Goal: Information Seeking & Learning: Learn about a topic

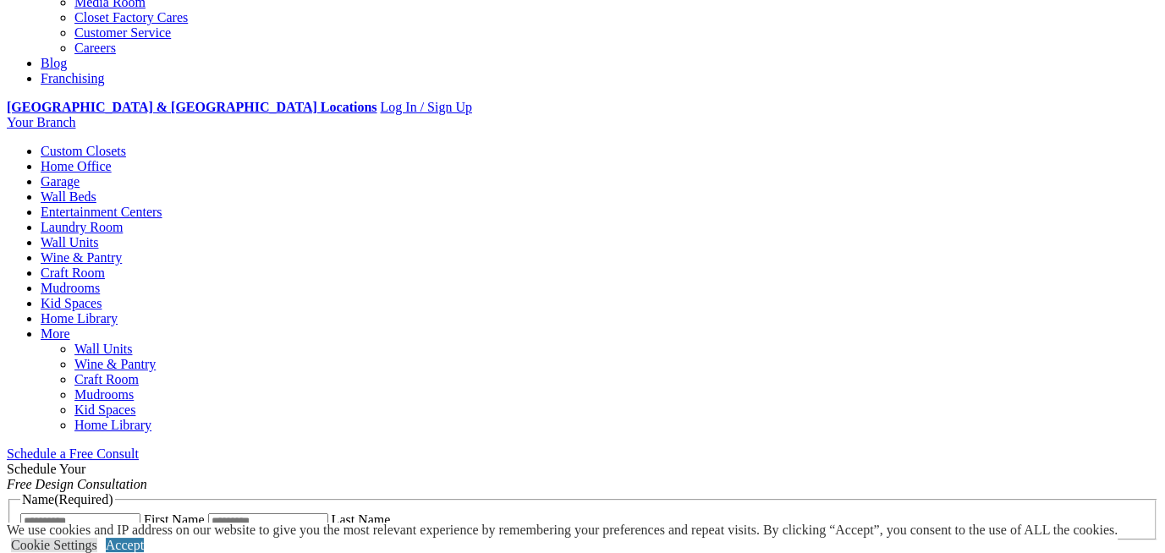
scroll to position [379, 0]
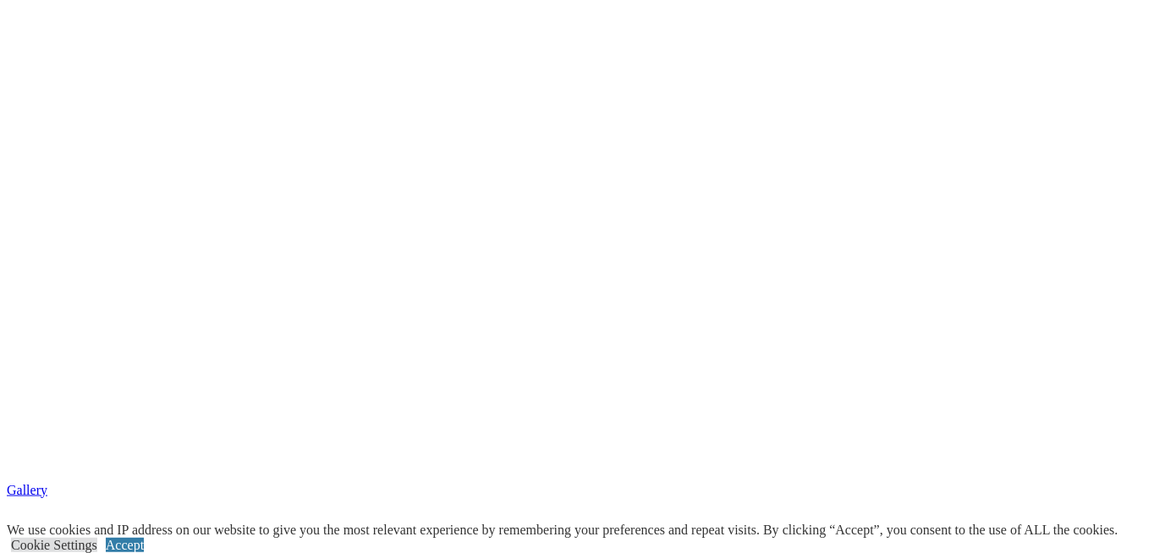
scroll to position [3037, 0]
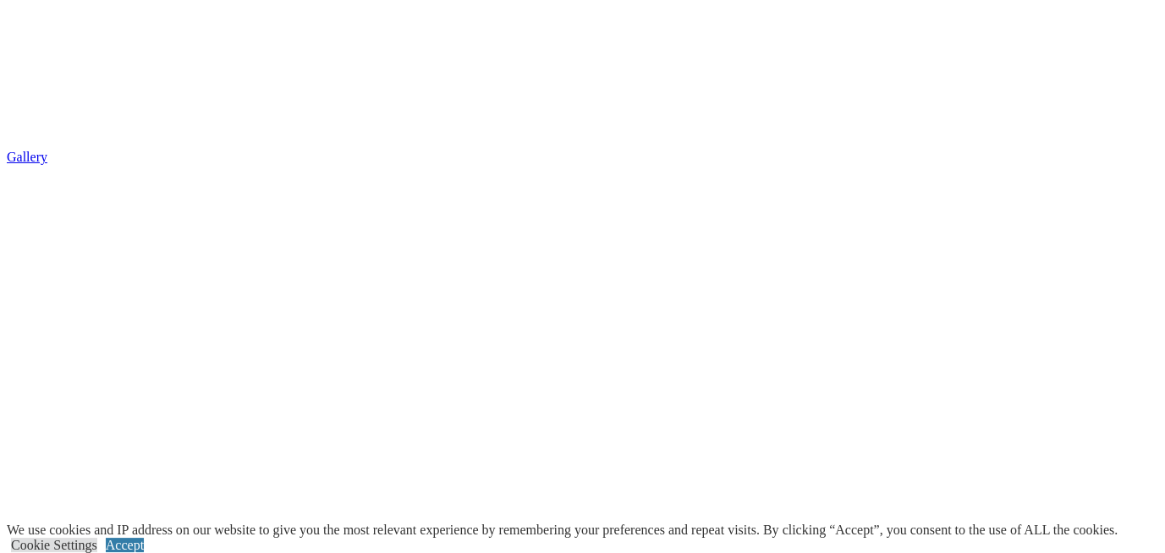
drag, startPoint x: 877, startPoint y: 260, endPoint x: 837, endPoint y: 259, distance: 39.8
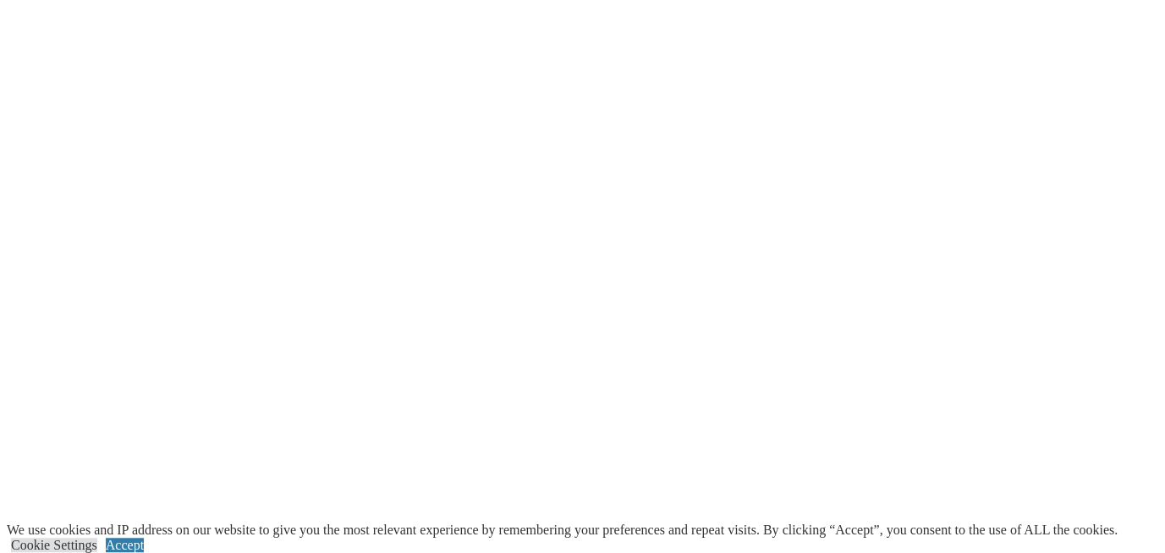
scroll to position [3037, 0]
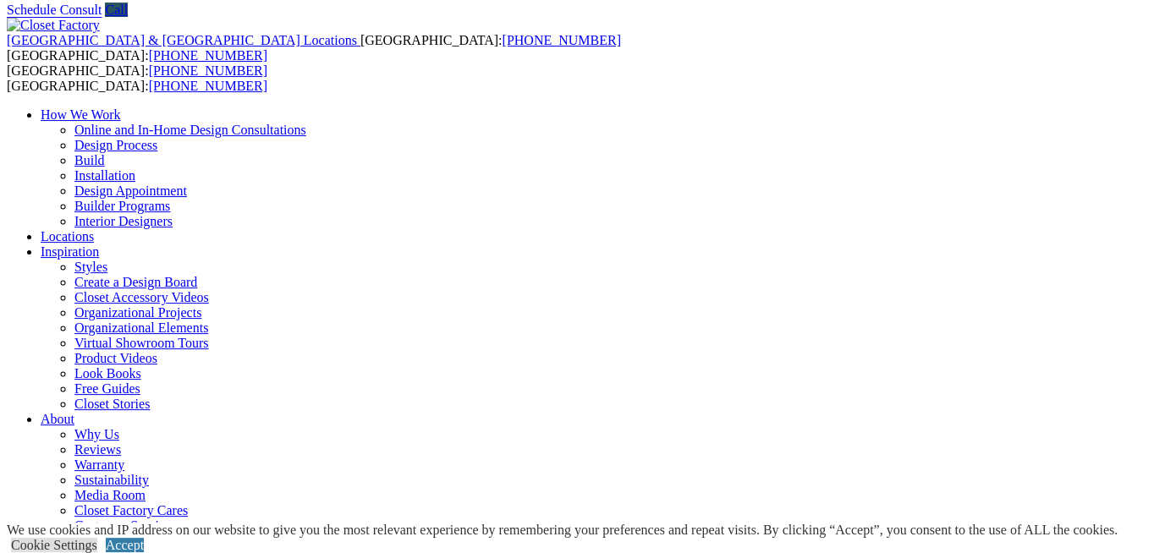
scroll to position [89, 0]
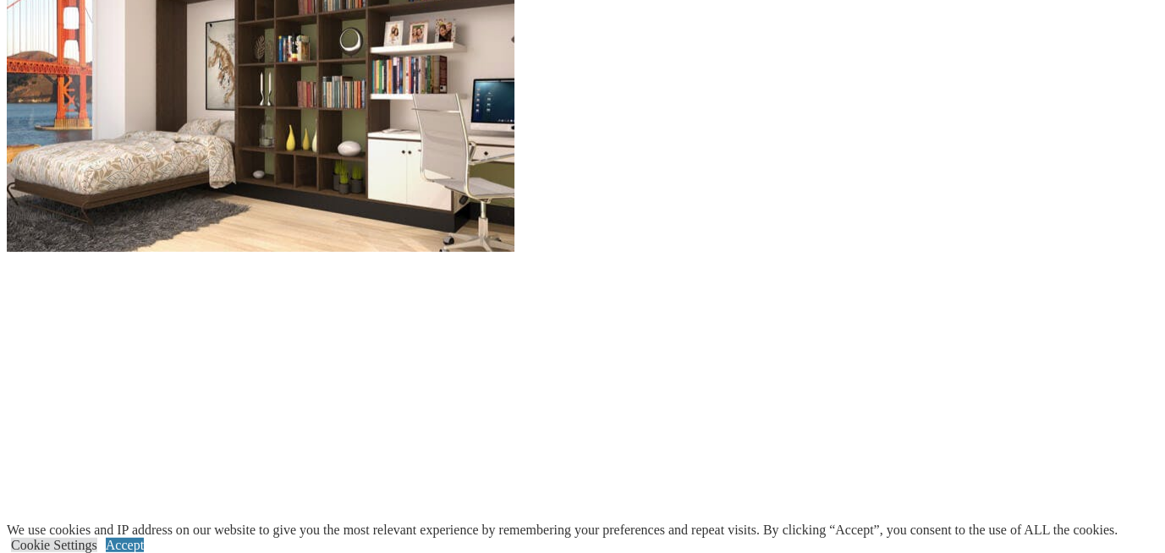
scroll to position [1787, 0]
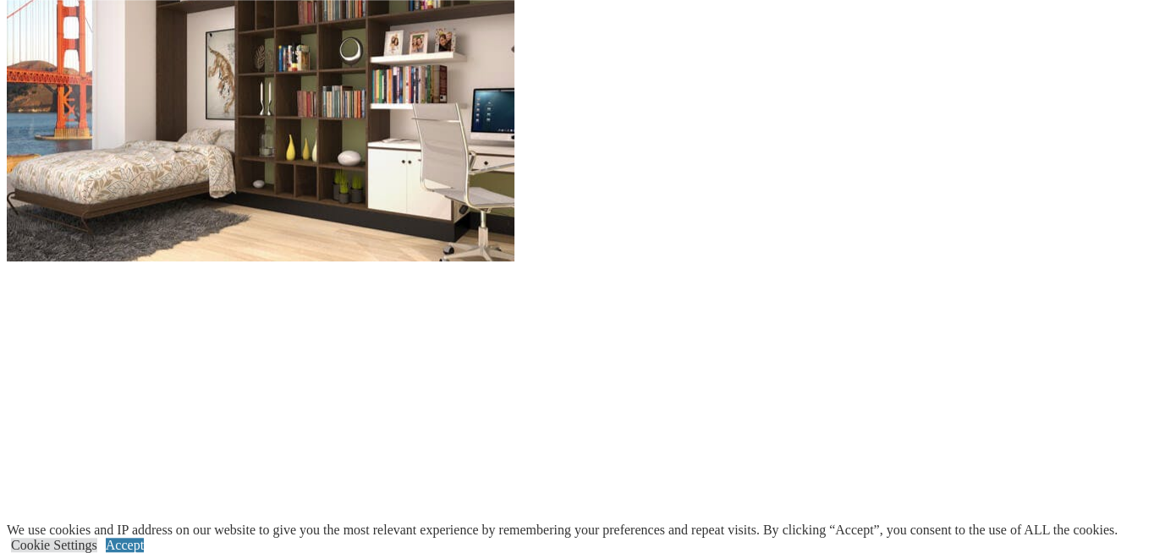
scroll to position [1697, 0]
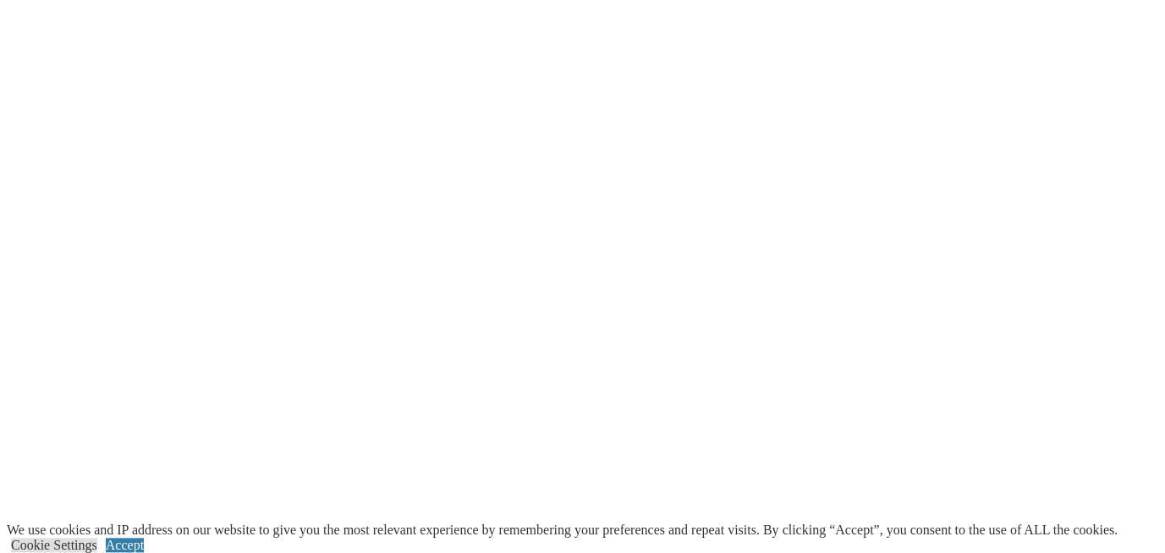
scroll to position [2289, 0]
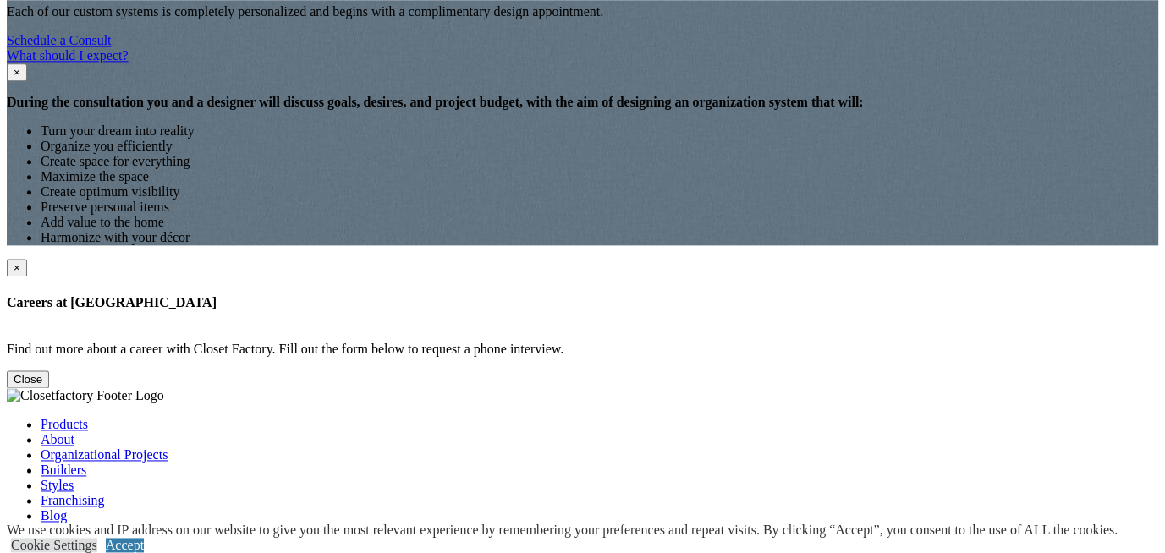
scroll to position [2054, 0]
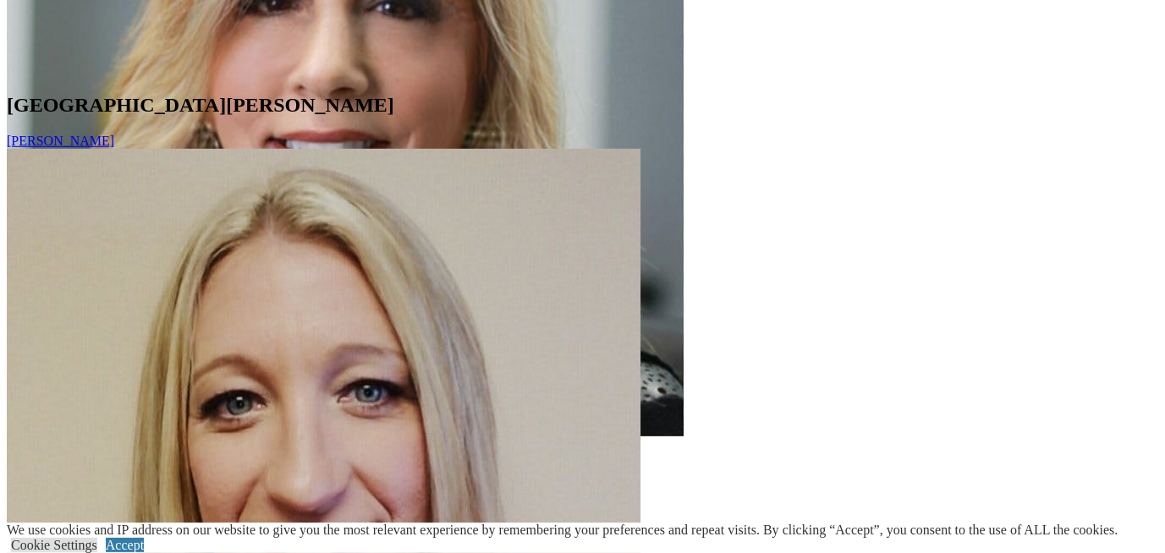
scroll to position [10185, 0]
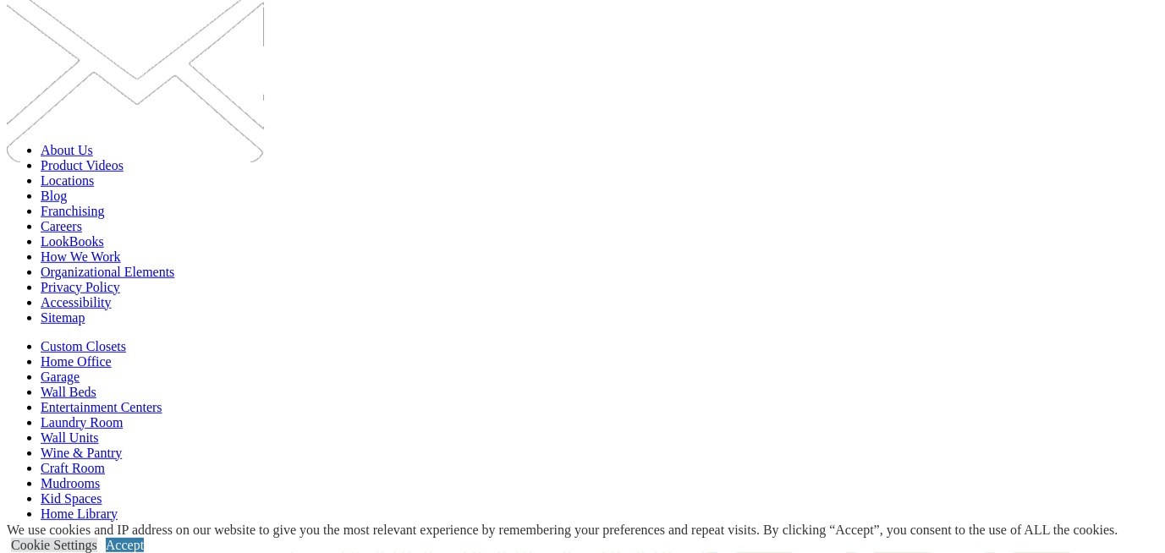
scroll to position [2866, 0]
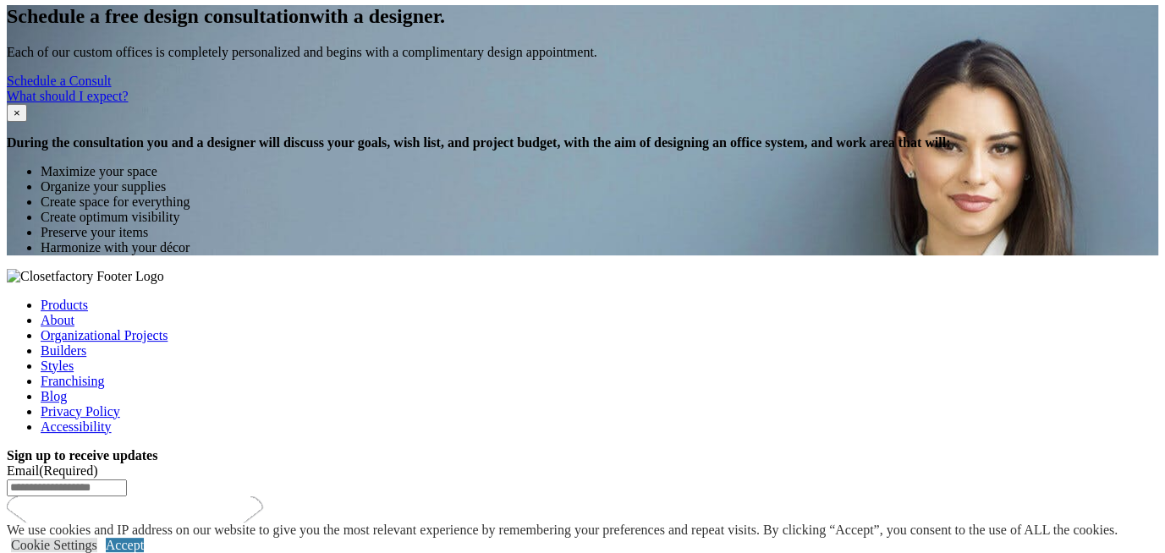
scroll to position [2329, 0]
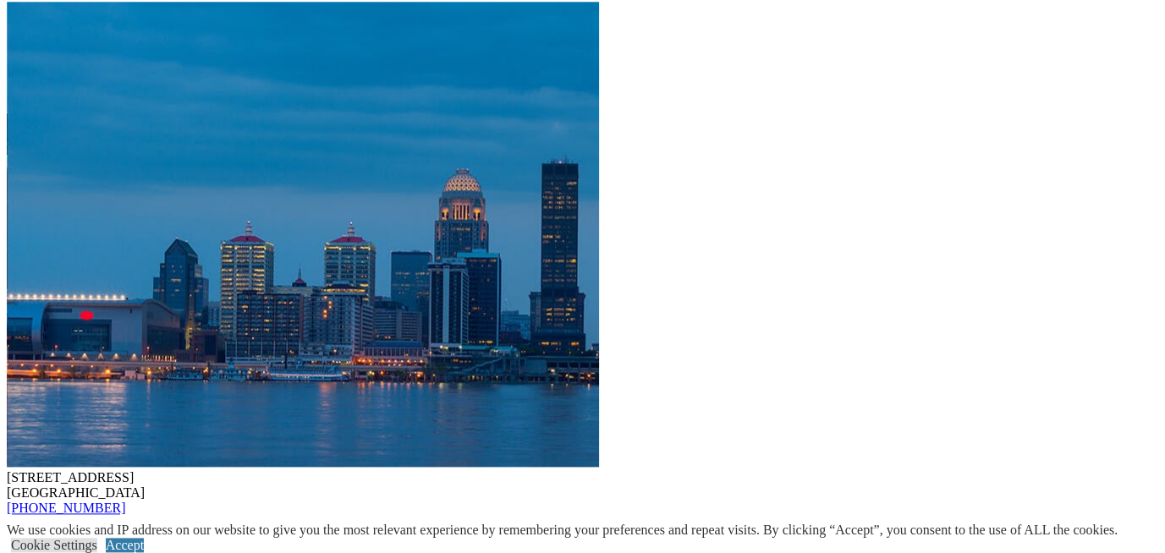
scroll to position [16124, 0]
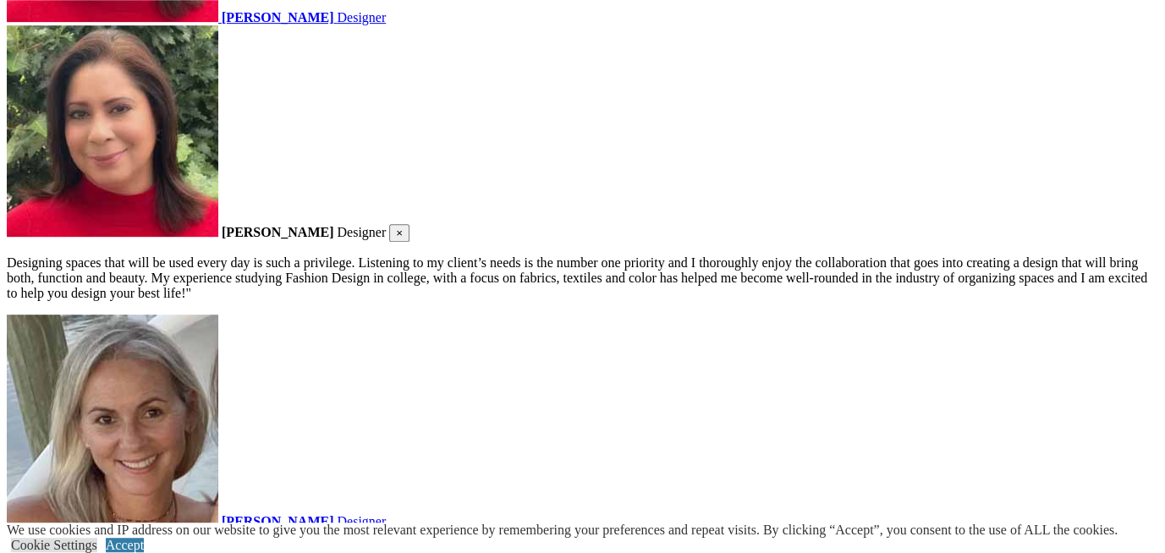
scroll to position [2234, 0]
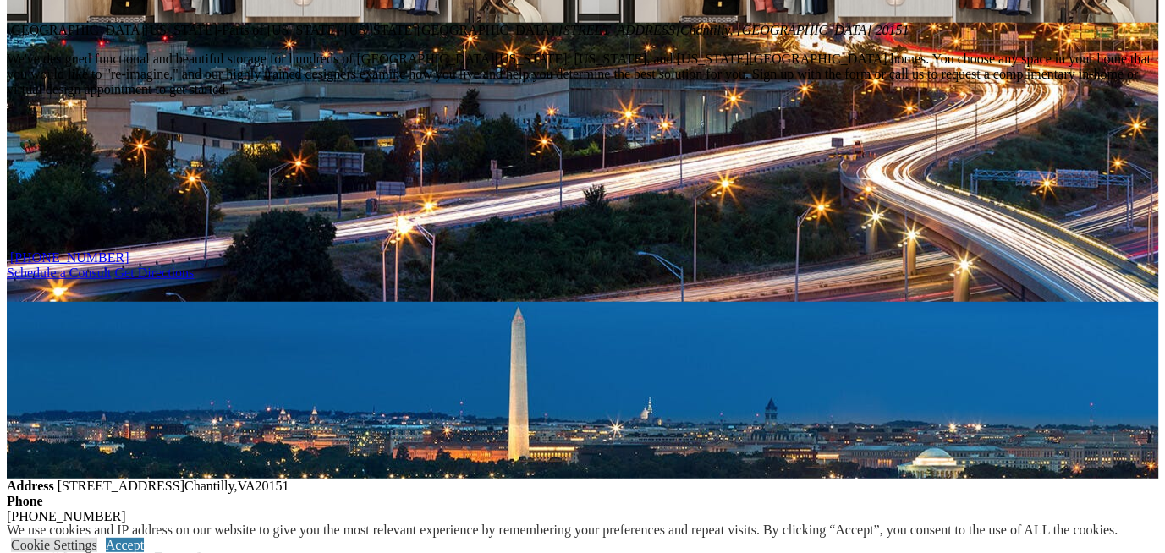
scroll to position [1340, 0]
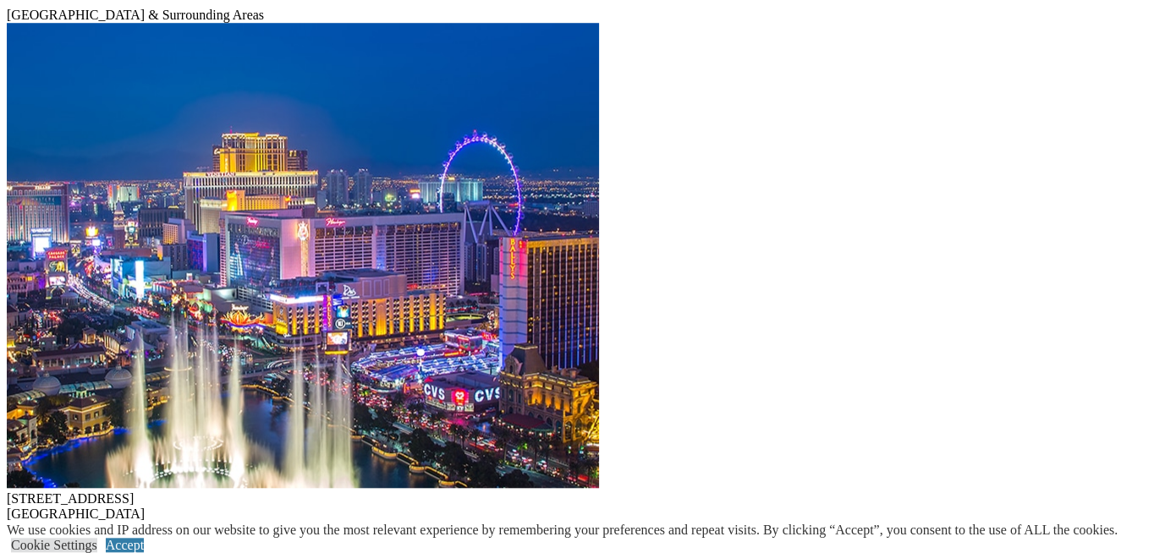
scroll to position [10704, 0]
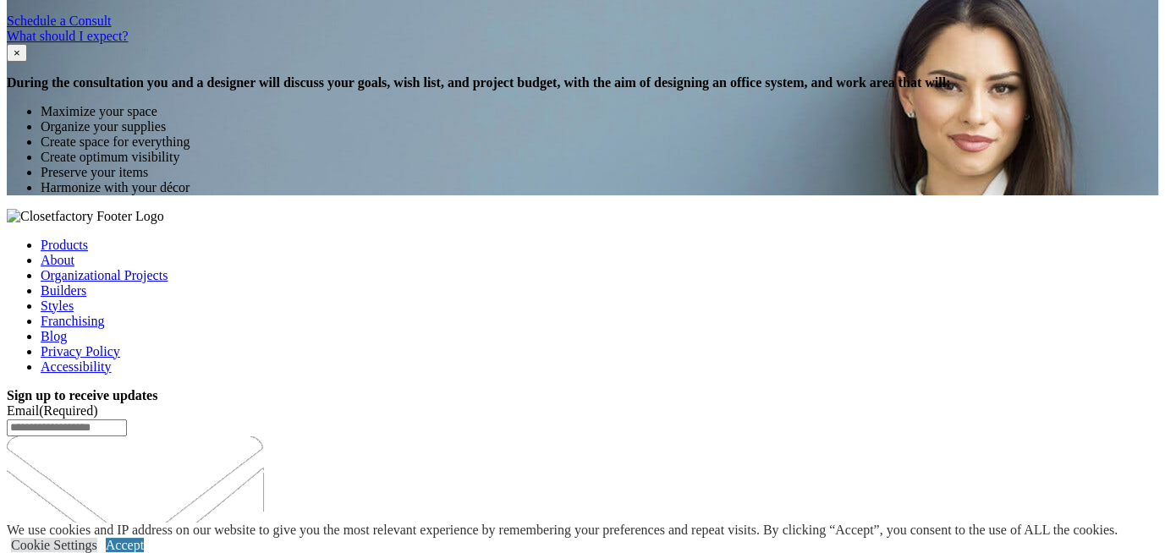
scroll to position [2508, 0]
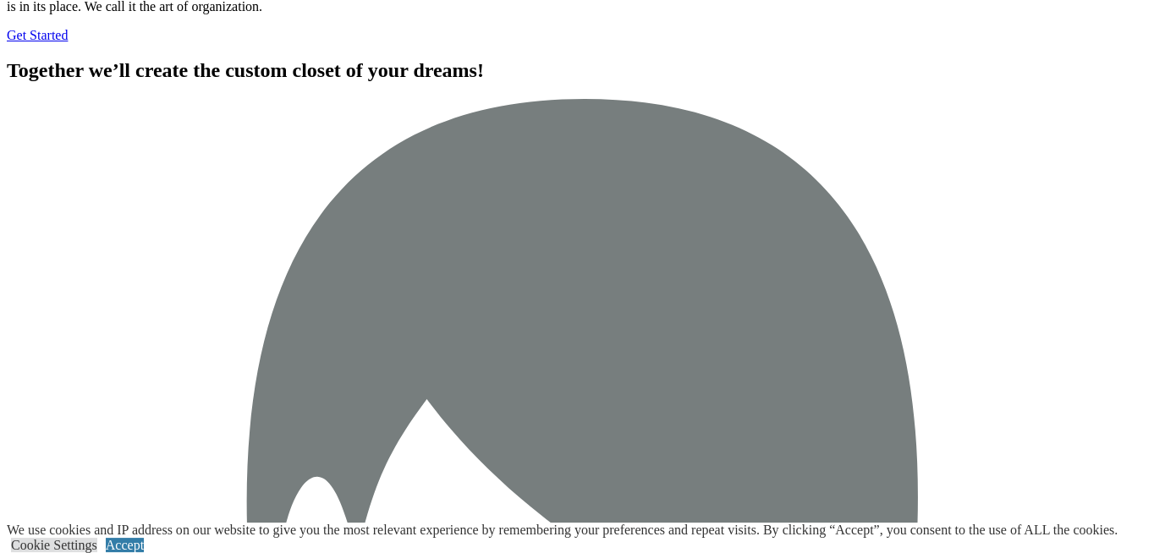
scroll to position [5158, 0]
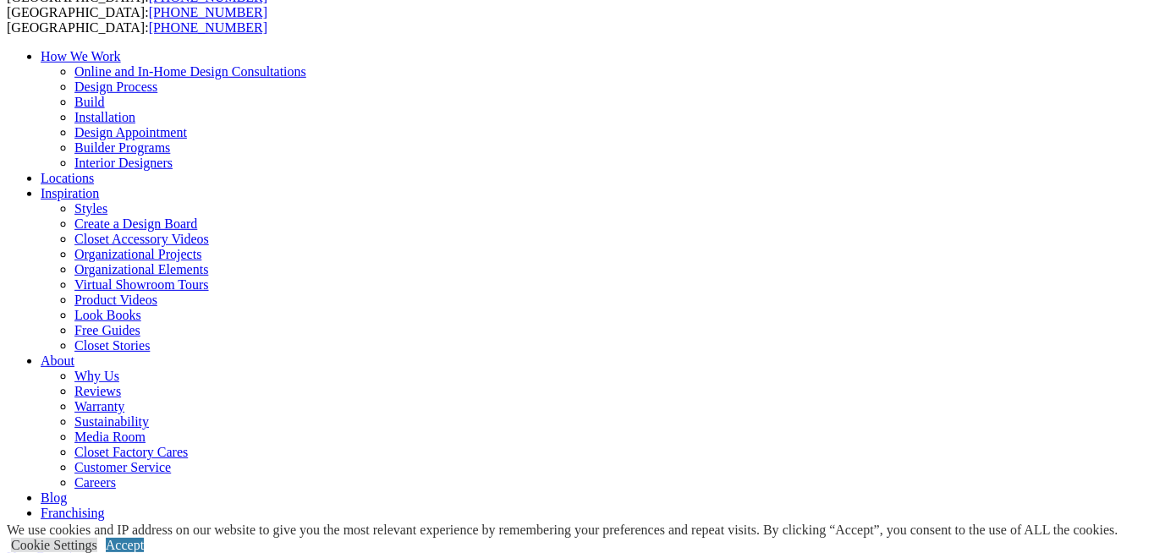
scroll to position [89, 0]
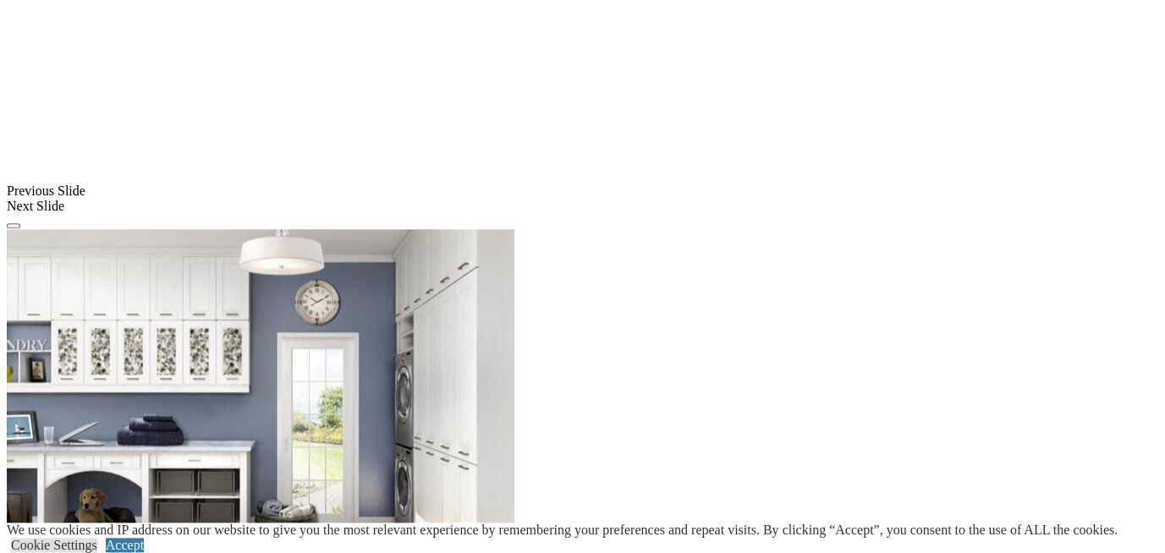
scroll to position [1429, 0]
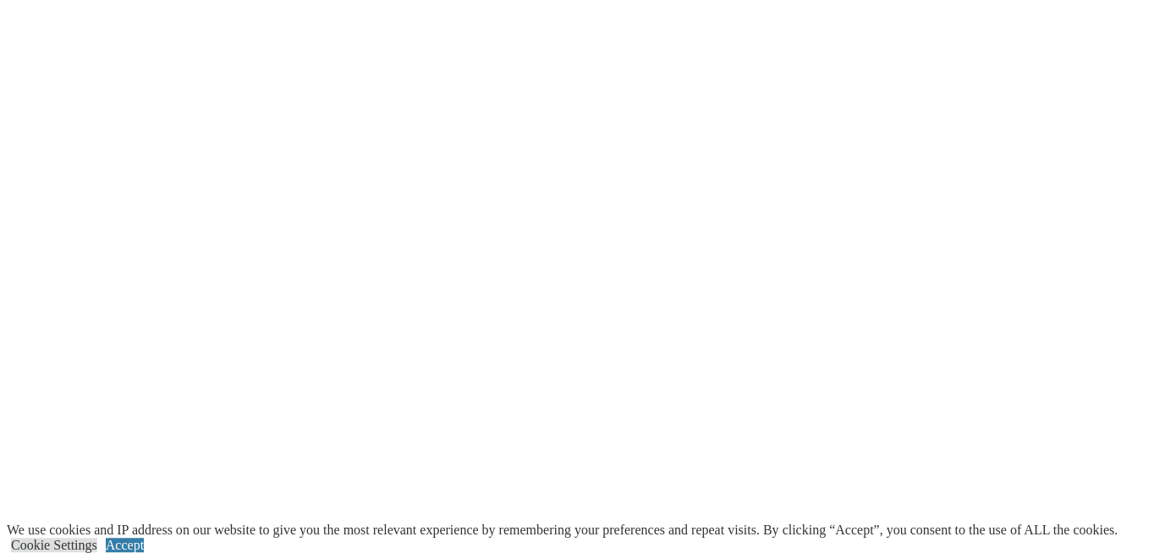
scroll to position [2054, 0]
